Goal: Book appointment/travel/reservation

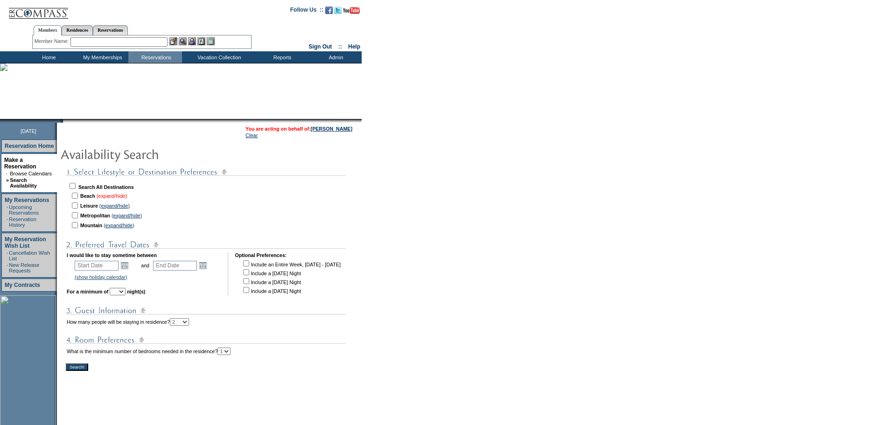
click at [127, 195] on link "(expand/hide)" at bounding box center [112, 196] width 30 height 6
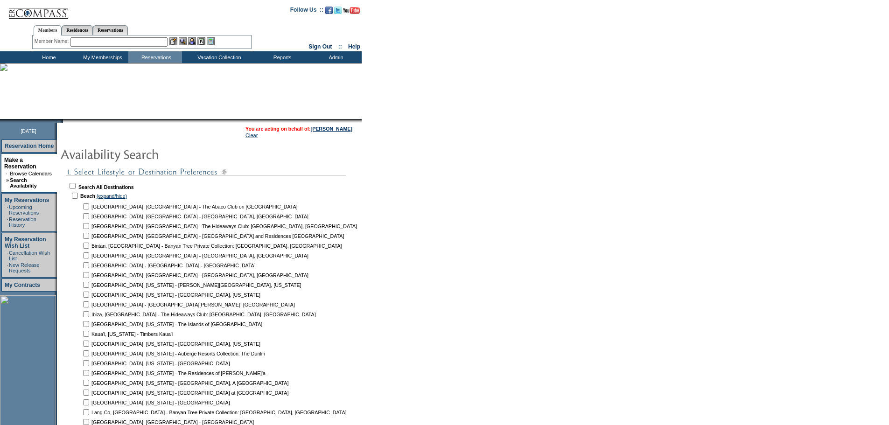
click at [91, 203] on td at bounding box center [85, 206] width 9 height 9
click at [89, 207] on input "checkbox" at bounding box center [86, 206] width 6 height 6
checkbox input "true"
click at [89, 237] on input "checkbox" at bounding box center [86, 236] width 6 height 6
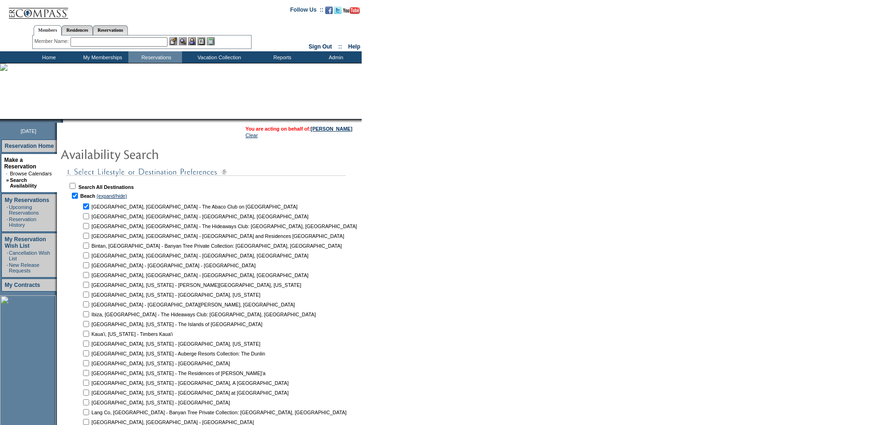
checkbox input "true"
click at [89, 268] on input "checkbox" at bounding box center [86, 265] width 6 height 6
checkbox input "true"
click at [89, 282] on td at bounding box center [85, 284] width 9 height 9
click at [89, 288] on input "checkbox" at bounding box center [86, 285] width 6 height 6
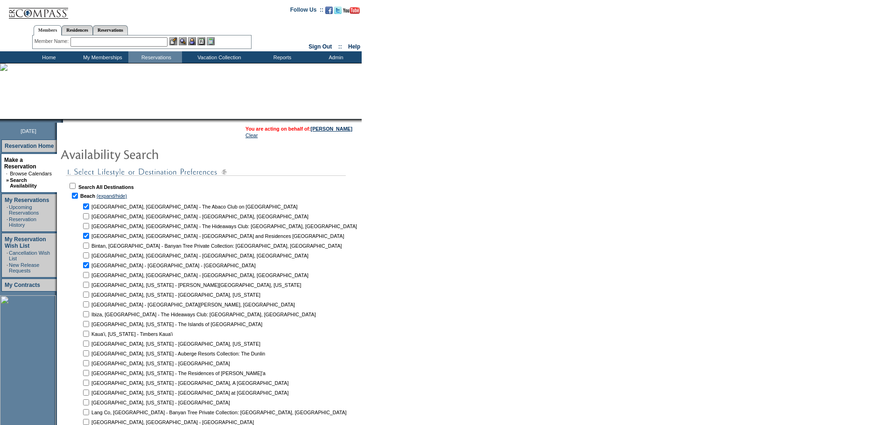
checkbox input "true"
click at [89, 296] on input "checkbox" at bounding box center [86, 295] width 6 height 6
checkbox input "true"
click at [91, 306] on td at bounding box center [85, 304] width 9 height 9
click at [89, 307] on input "checkbox" at bounding box center [86, 304] width 6 height 6
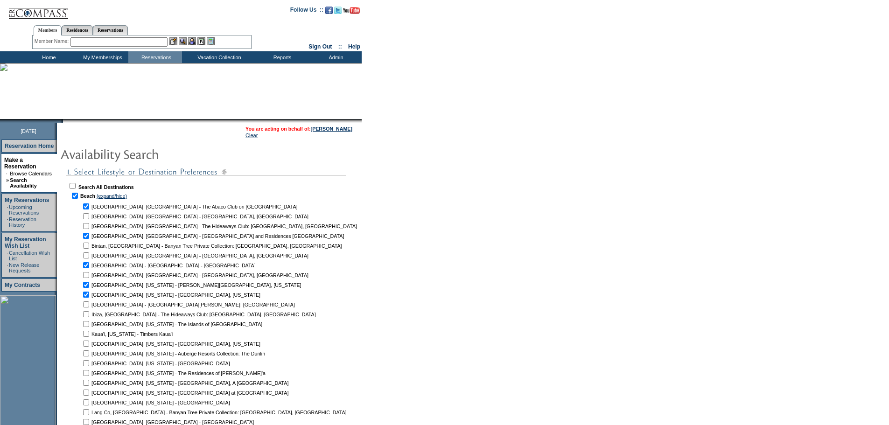
checkbox input "true"
click at [89, 323] on input "checkbox" at bounding box center [86, 324] width 6 height 6
checkbox input "true"
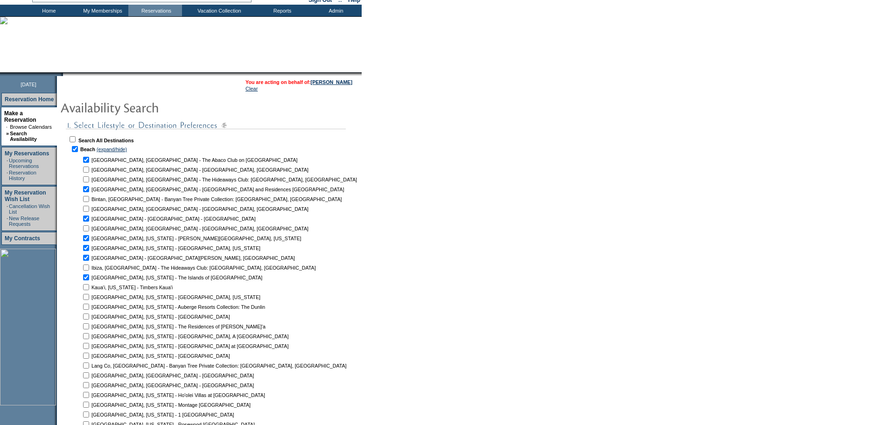
scroll to position [93, 0]
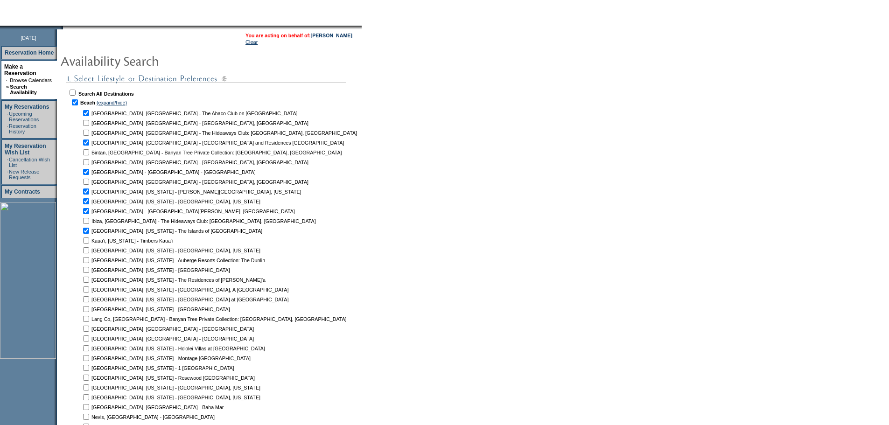
click at [89, 329] on input "checkbox" at bounding box center [86, 329] width 6 height 6
checkbox input "true"
click at [89, 337] on input "checkbox" at bounding box center [86, 338] width 6 height 6
checkbox input "true"
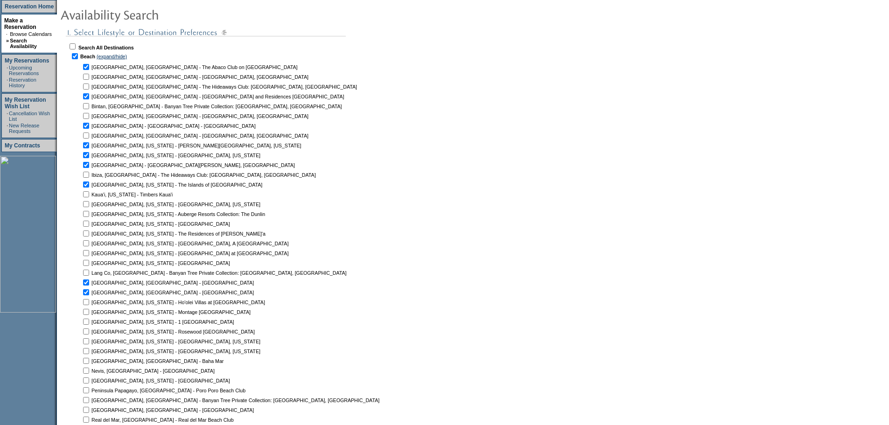
scroll to position [140, 0]
click at [89, 322] on input "checkbox" at bounding box center [86, 321] width 6 height 6
checkbox input "false"
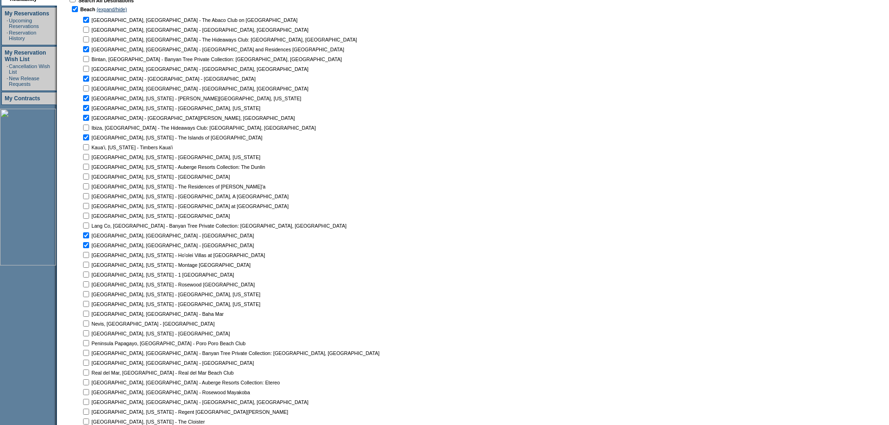
click at [89, 305] on input "checkbox" at bounding box center [86, 304] width 6 height 6
checkbox input "true"
click at [89, 315] on input "checkbox" at bounding box center [86, 314] width 6 height 6
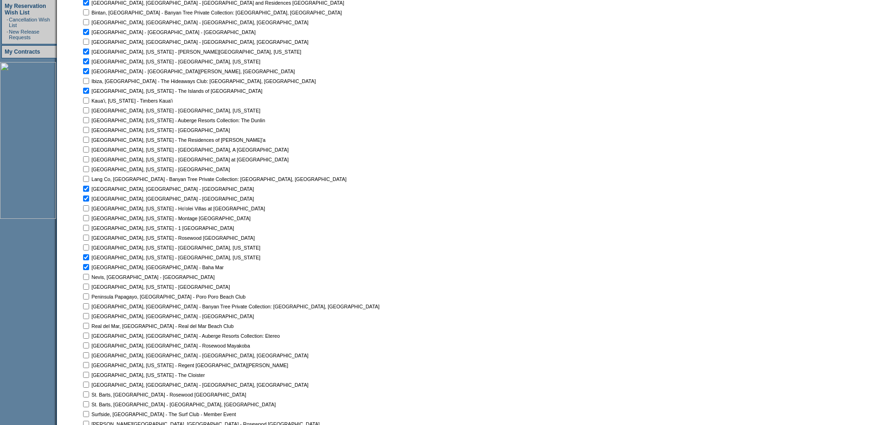
click at [91, 270] on td at bounding box center [85, 267] width 9 height 9
click at [89, 270] on input "checkbox" at bounding box center [86, 267] width 6 height 6
checkbox input "false"
click at [89, 278] on input "checkbox" at bounding box center [86, 277] width 6 height 6
checkbox input "true"
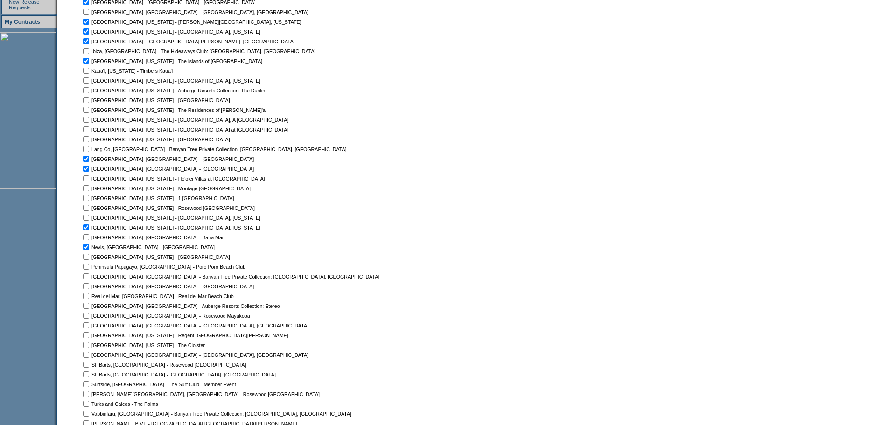
scroll to position [280, 0]
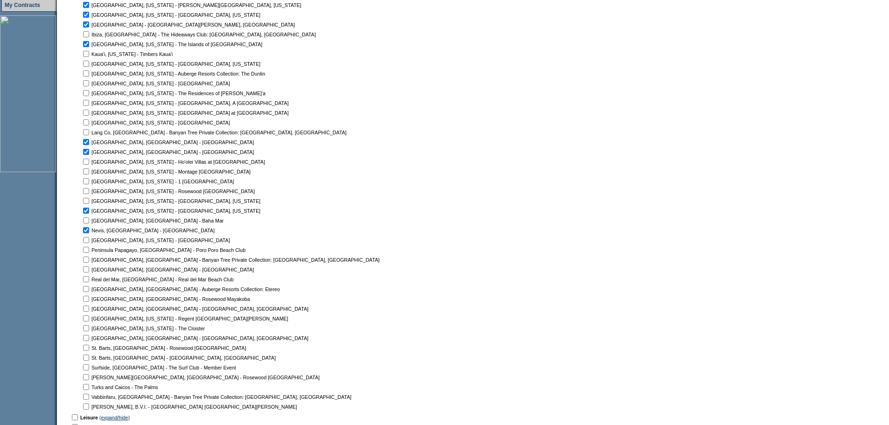
click at [89, 250] on input "checkbox" at bounding box center [86, 250] width 6 height 6
checkbox input "true"
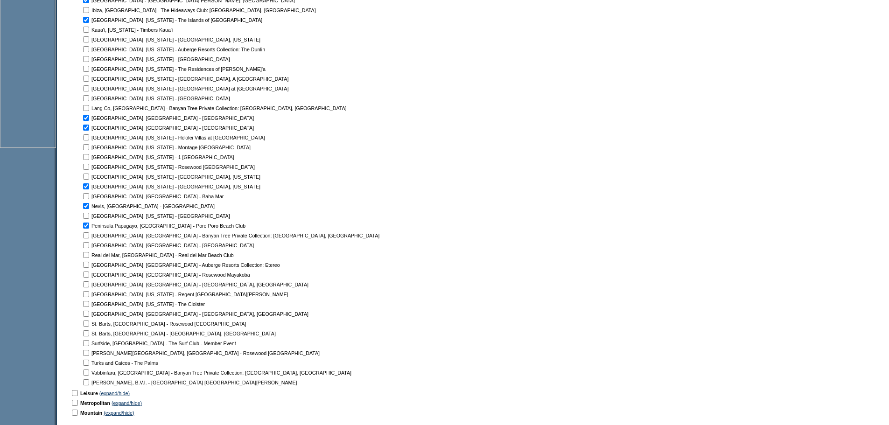
scroll to position [327, 0]
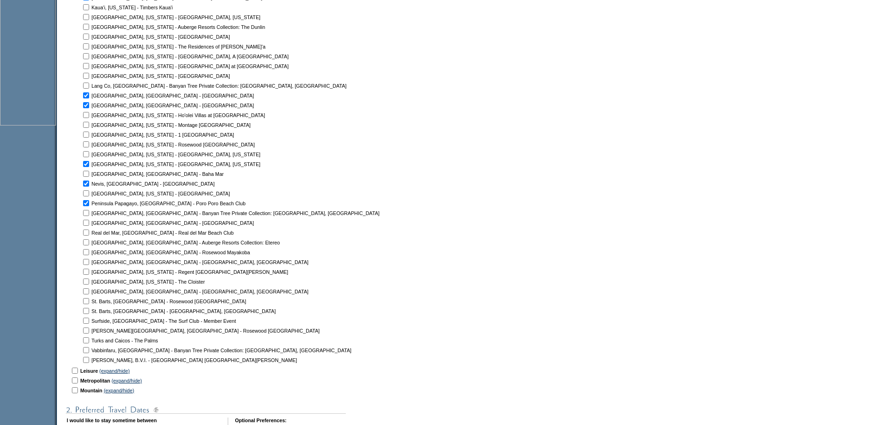
click at [89, 232] on input "checkbox" at bounding box center [86, 233] width 6 height 6
checkbox input "true"
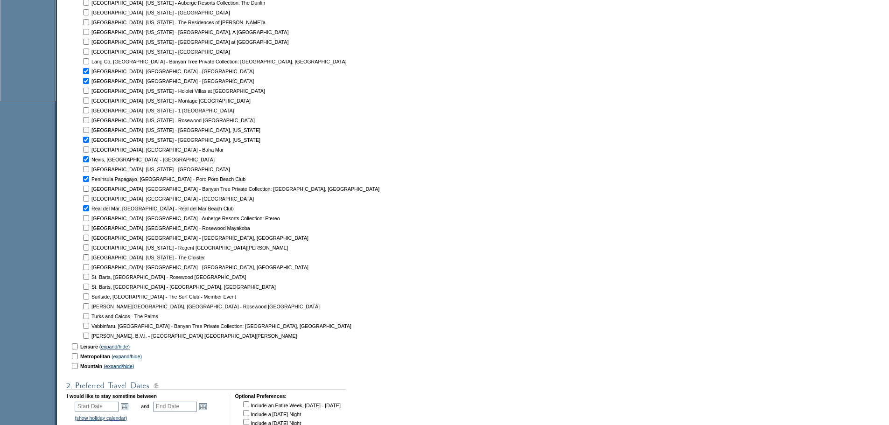
scroll to position [373, 0]
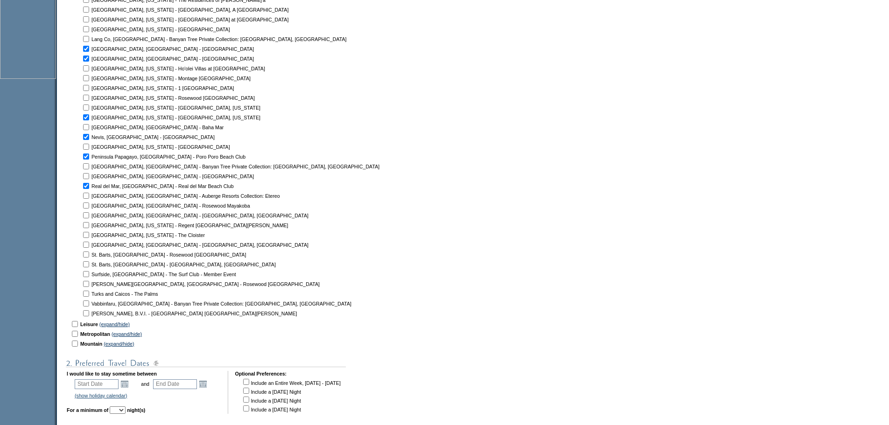
click at [89, 256] on input "checkbox" at bounding box center [86, 254] width 6 height 6
checkbox input "true"
click at [89, 266] on input "checkbox" at bounding box center [86, 264] width 6 height 6
checkbox input "true"
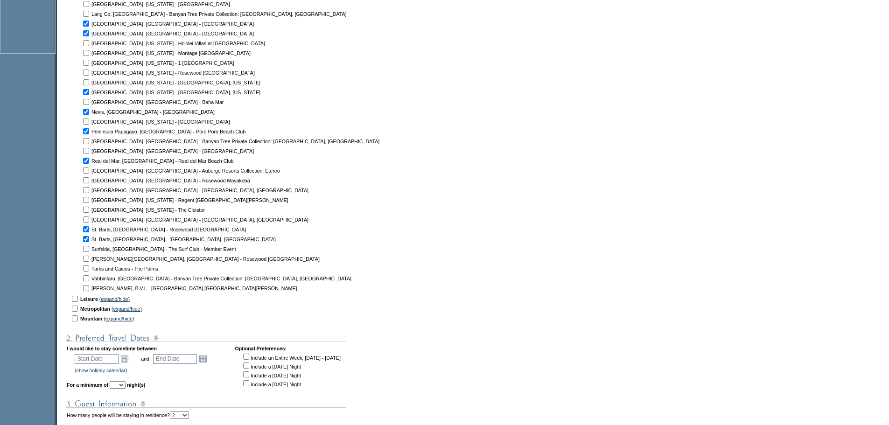
scroll to position [420, 0]
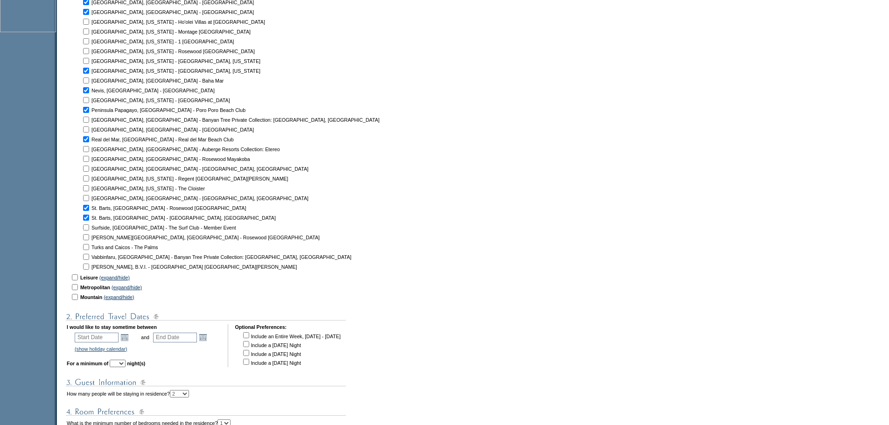
click at [89, 247] on input "checkbox" at bounding box center [86, 247] width 6 height 6
checkbox input "true"
click at [89, 266] on input "checkbox" at bounding box center [86, 267] width 6 height 6
checkbox input "true"
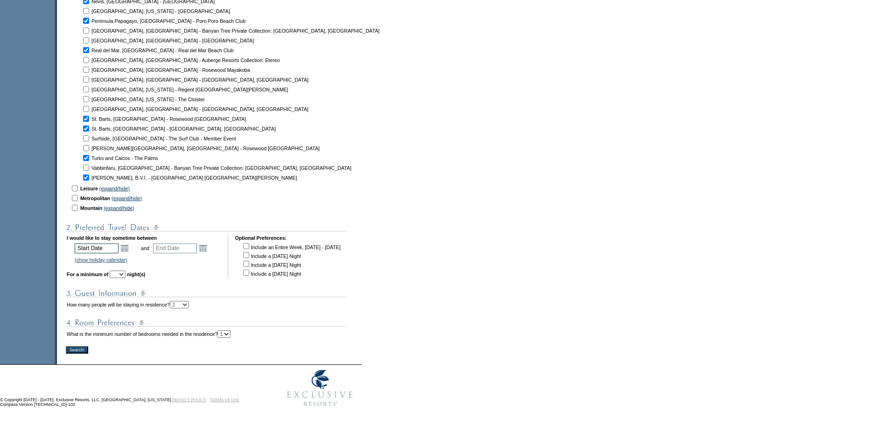
scroll to position [513, 0]
click at [130, 246] on link "Open the calendar popup." at bounding box center [124, 248] width 10 height 10
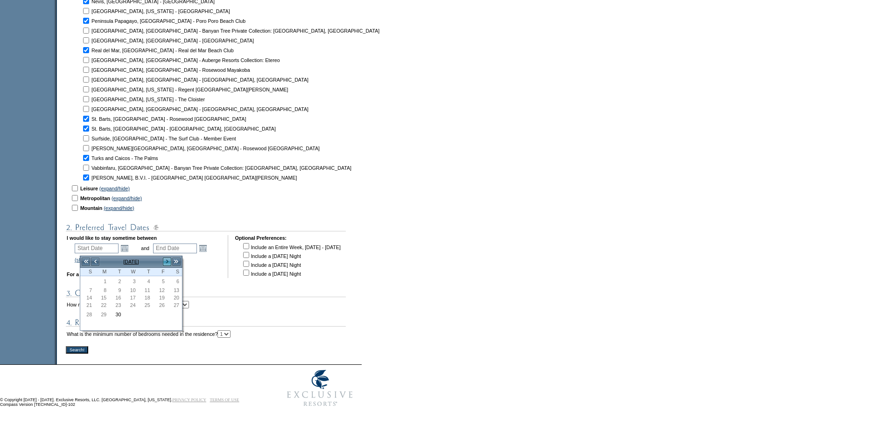
click at [165, 258] on link ">" at bounding box center [166, 261] width 9 height 9
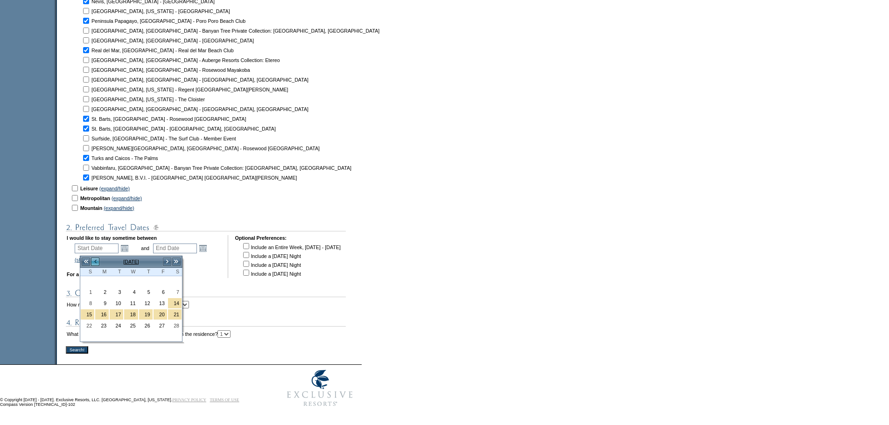
click at [97, 257] on link "<" at bounding box center [95, 261] width 9 height 9
click at [144, 300] on link "15" at bounding box center [146, 304] width 14 height 10
type input "[DATE]"
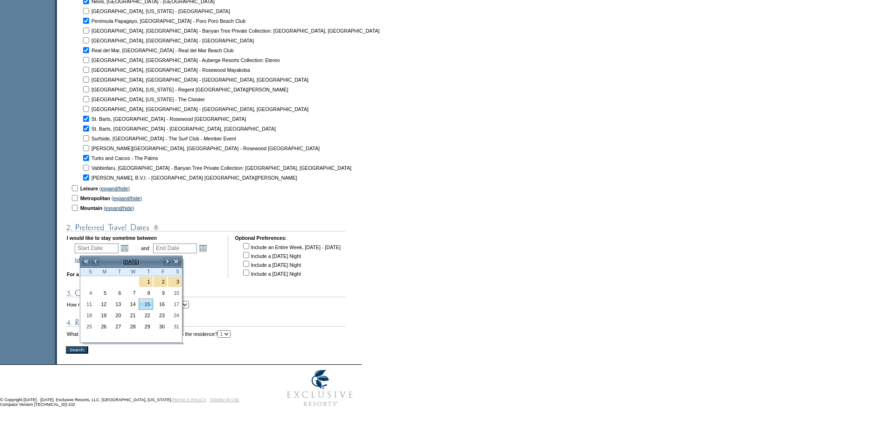
type input "[DATE]"
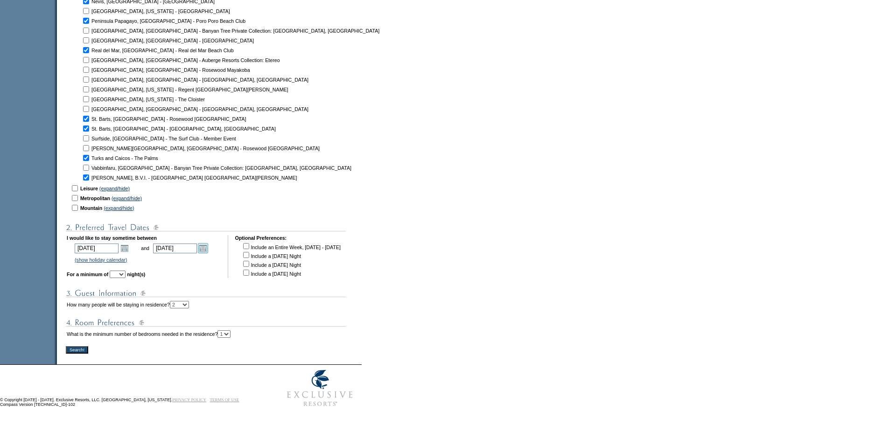
click at [208, 243] on link "Open the calendar popup." at bounding box center [203, 248] width 10 height 10
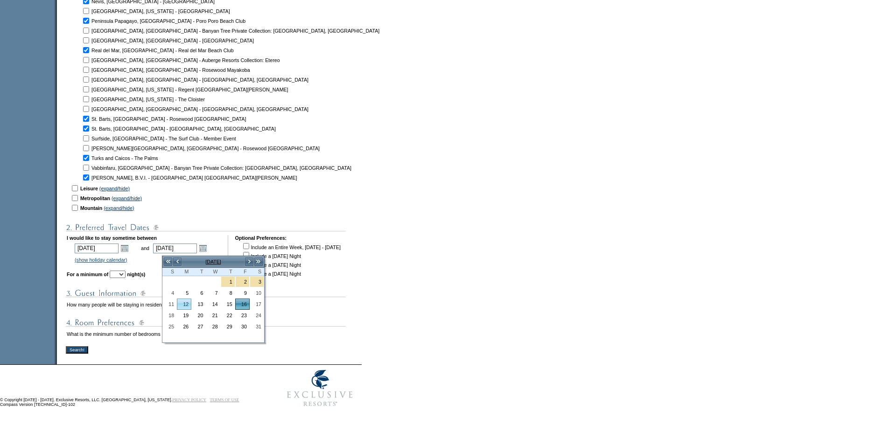
click at [186, 304] on link "12" at bounding box center [184, 304] width 14 height 10
type input "[DATE]"
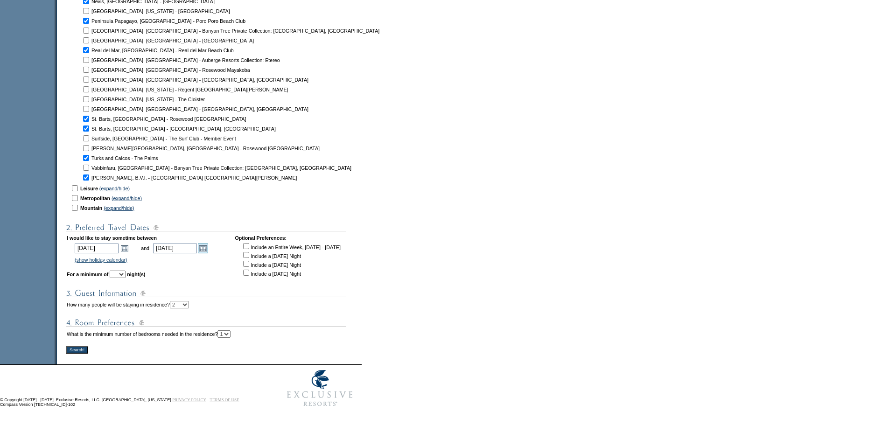
click at [208, 244] on link "Open the calendar popup." at bounding box center [203, 248] width 10 height 10
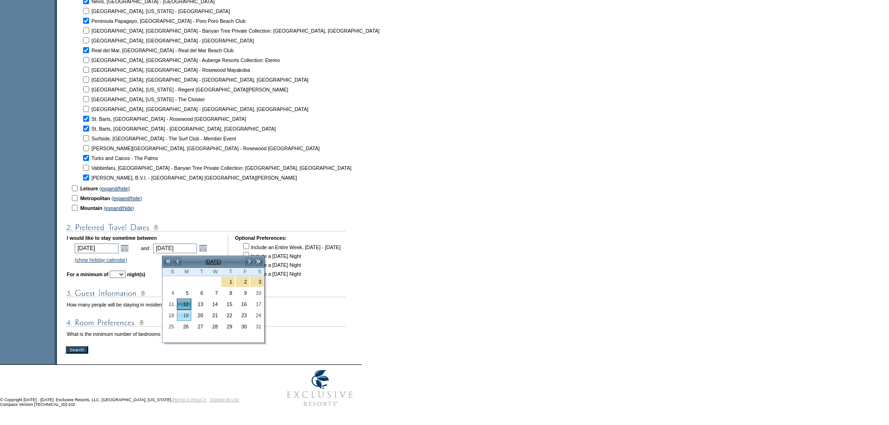
click at [188, 311] on link "19" at bounding box center [184, 315] width 14 height 10
type input "[DATE]"
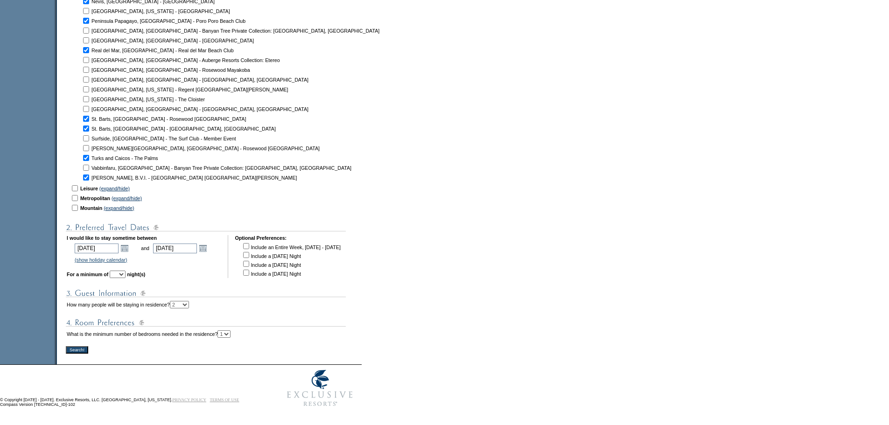
click at [199, 276] on td "I would like to stay sometime between [DATE] [DATE] Open the calendar popup. <<…" at bounding box center [144, 256] width 154 height 43
click at [130, 249] on link "Open the calendar popup." at bounding box center [124, 248] width 10 height 10
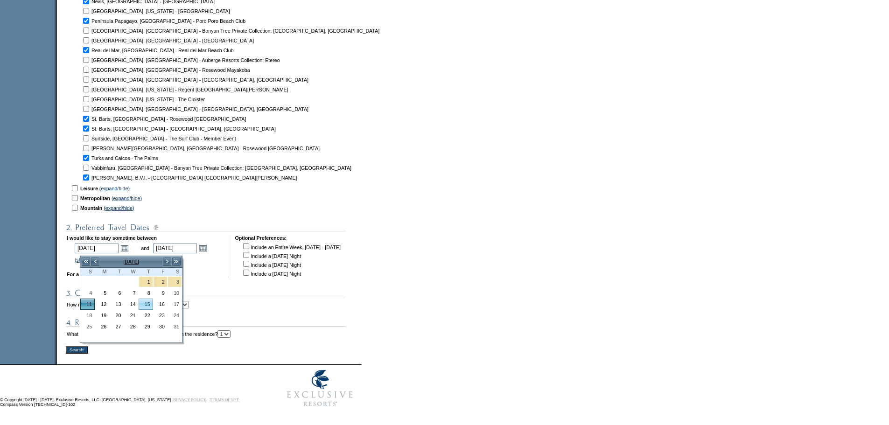
click at [145, 299] on link "15" at bounding box center [146, 304] width 14 height 10
type input "[DATE]"
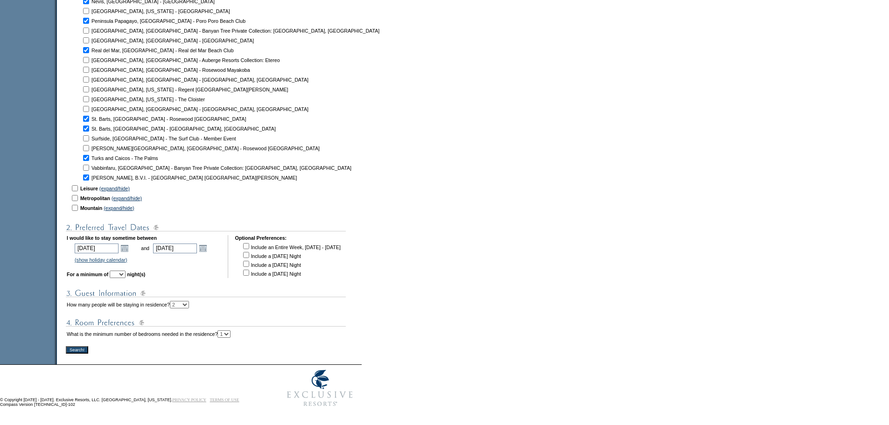
click at [125, 275] on select "1 2 3 4 5 6 7 8 9 10 11 12 13 14" at bounding box center [118, 274] width 16 height 7
click at [123, 271] on select "1 2 3 4 5 6 7 8 9 10 11 12 13 14" at bounding box center [118, 274] width 16 height 7
click at [261, 167] on td "Vabbinfaru, [GEOGRAPHIC_DATA] - Banyan Tree Private Collection: [GEOGRAPHIC_DAT…" at bounding box center [235, 167] width 288 height 9
click at [130, 251] on link "Open the calendar popup." at bounding box center [124, 248] width 10 height 10
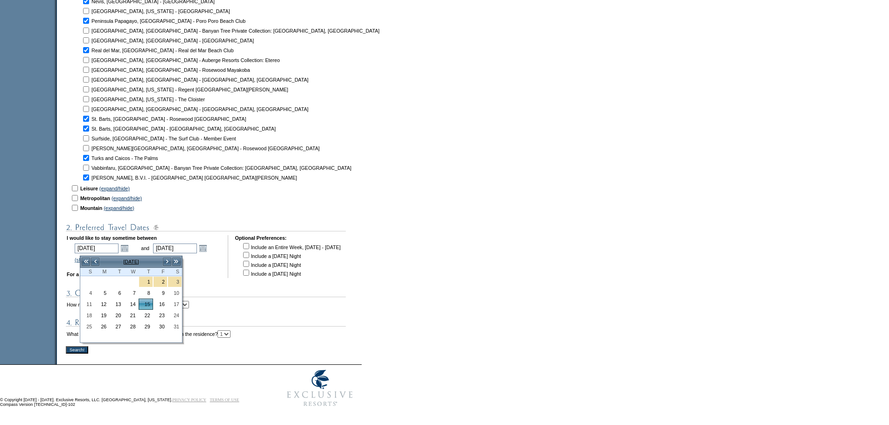
click at [204, 296] on img at bounding box center [206, 293] width 280 height 12
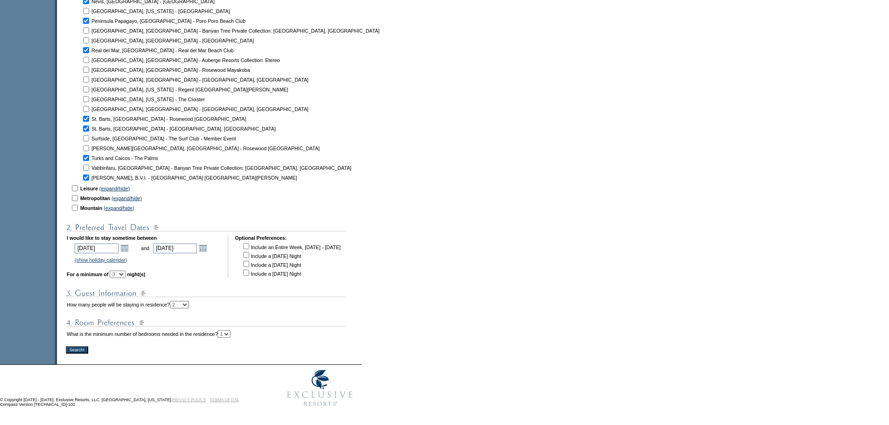
click at [125, 276] on select "1 2 3 4 5 6 7 8 9 10 11 12 13 14" at bounding box center [118, 274] width 16 height 7
select select "4"
click at [123, 271] on select "1 2 3 4 5 6 7 8 9 10 11 12 13 14" at bounding box center [118, 274] width 16 height 7
click at [267, 184] on td "Leisure (expand/hide)" at bounding box center [244, 188] width 329 height 9
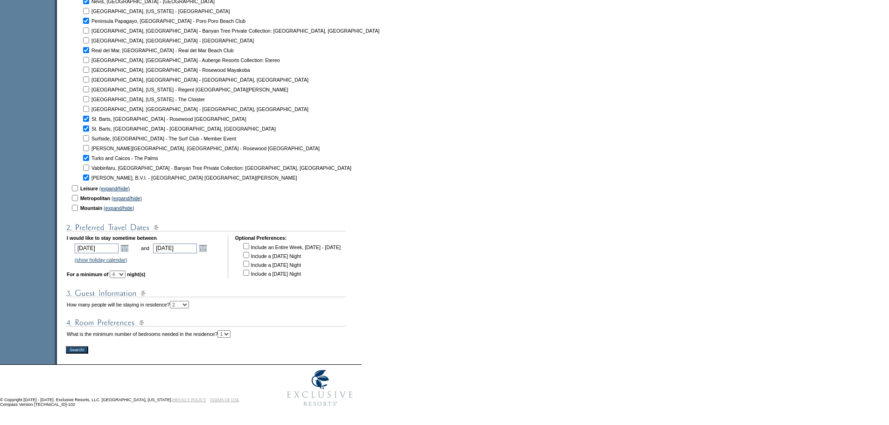
click at [86, 344] on table "* You must select at least one destination or favorite. Search All Destinations…" at bounding box center [240, 8] width 350 height 705
click at [86, 348] on input "Search!" at bounding box center [77, 349] width 22 height 7
